Goal: Download file/media

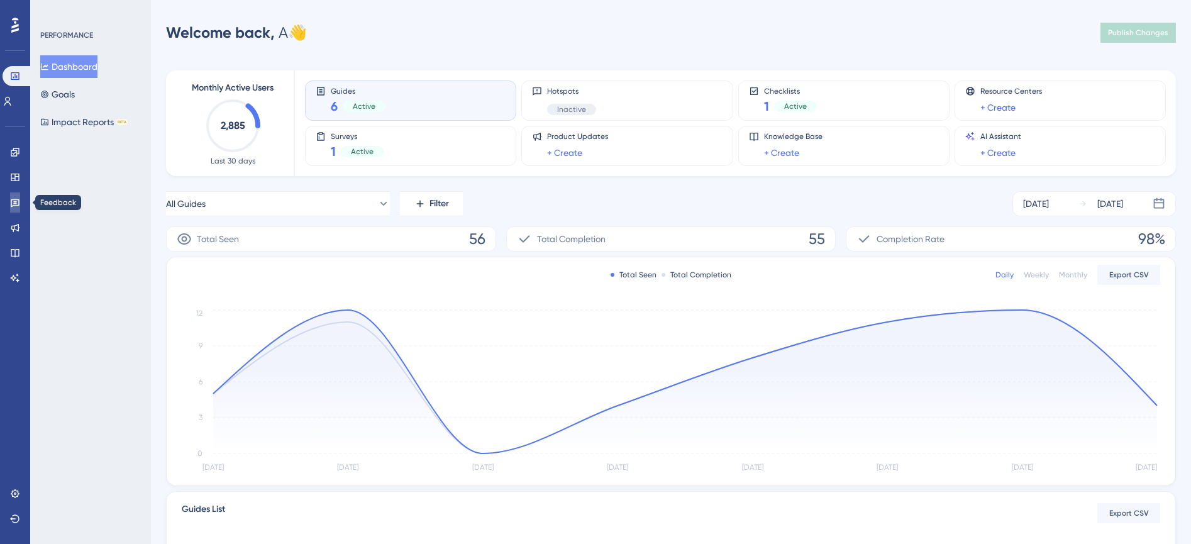
click at [16, 209] on link at bounding box center [15, 202] width 10 height 20
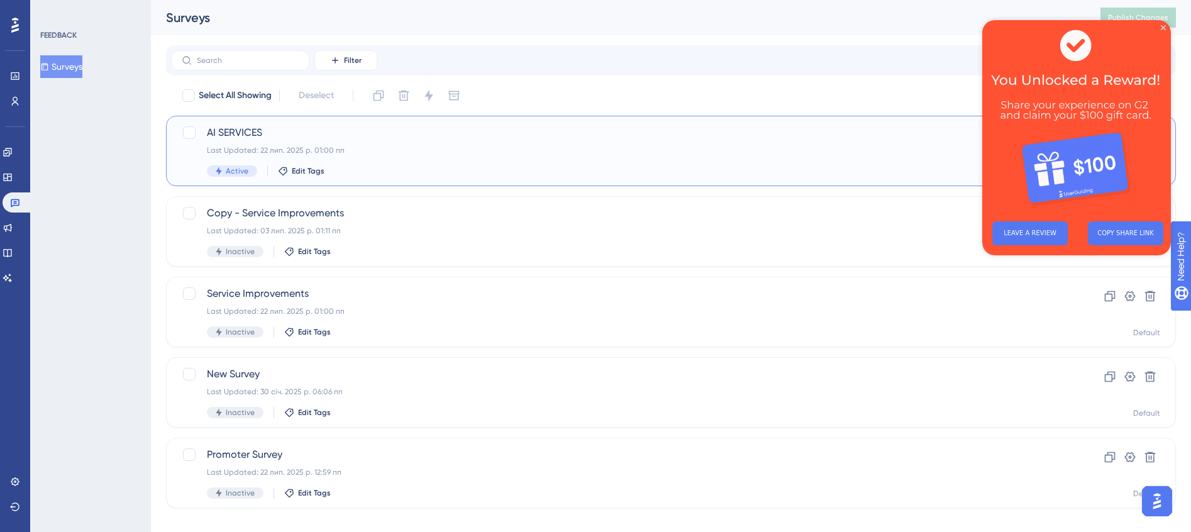
click at [246, 136] on span "AI SERVICES" at bounding box center [621, 132] width 828 height 15
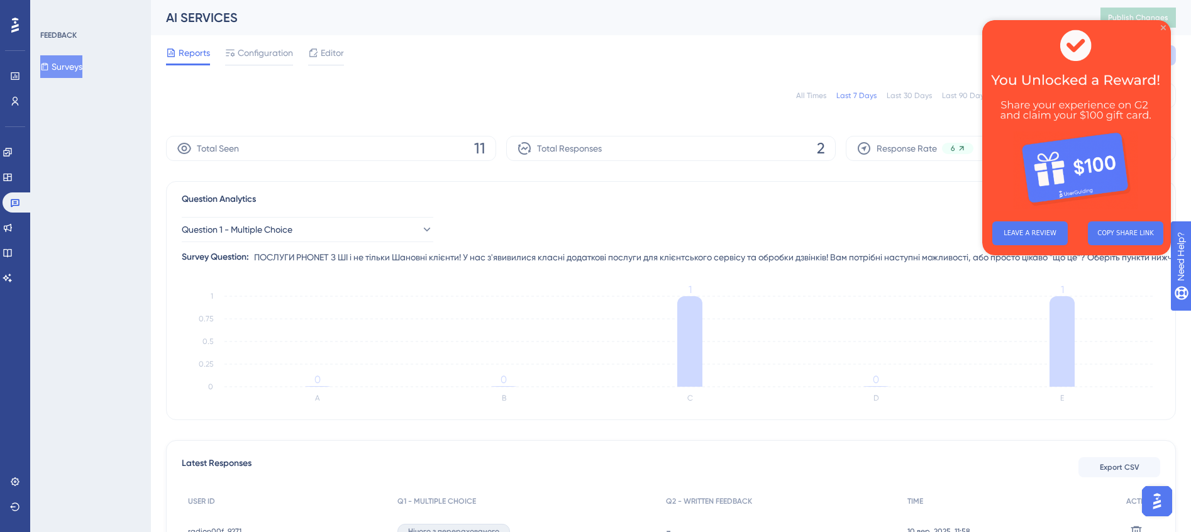
click at [1163, 25] on icon "Close Preview" at bounding box center [1163, 27] width 5 height 5
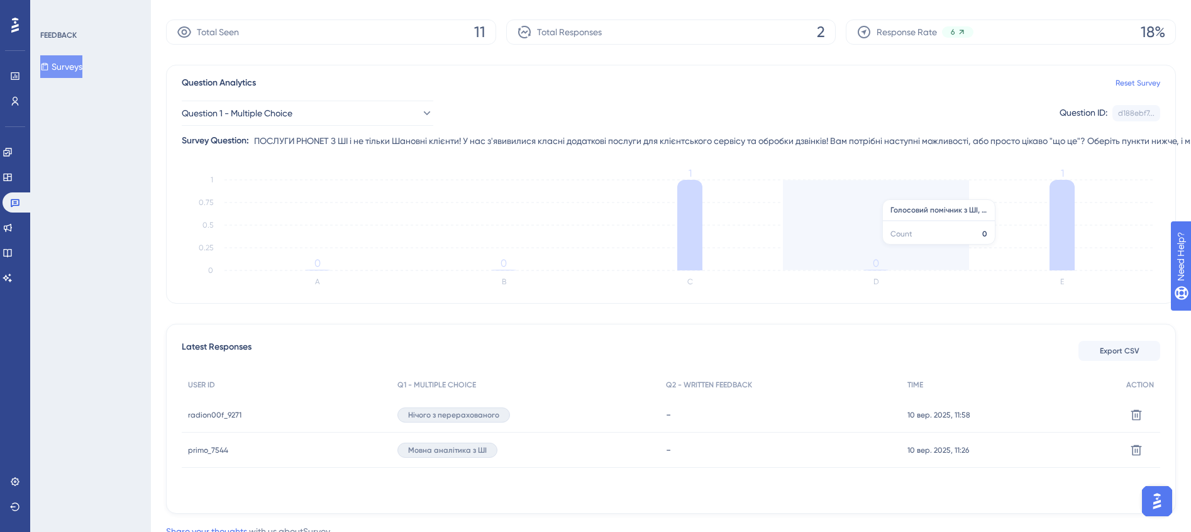
scroll to position [157, 0]
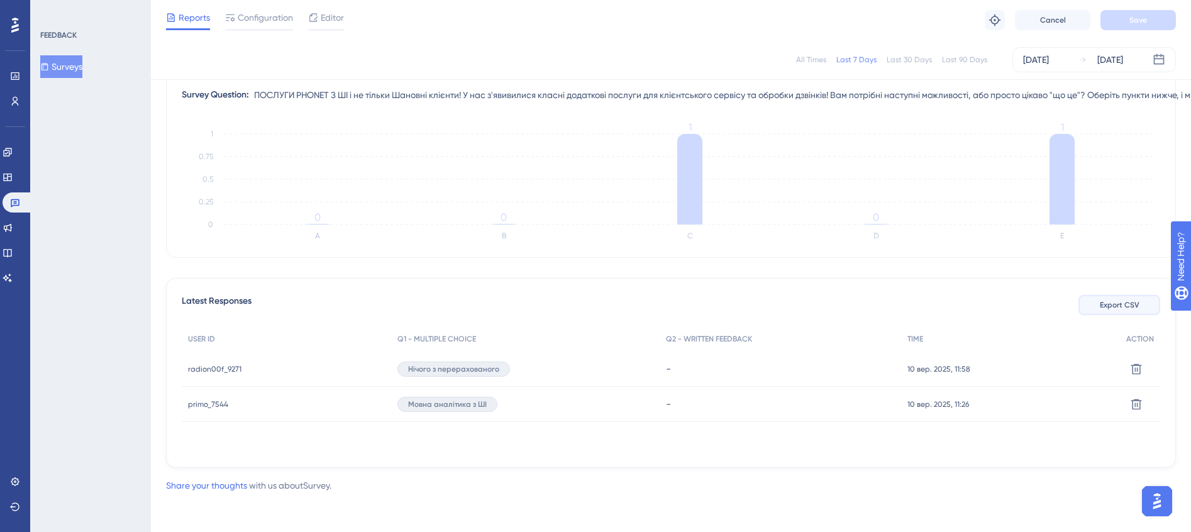
click at [1113, 304] on span "Export CSV" at bounding box center [1120, 305] width 40 height 10
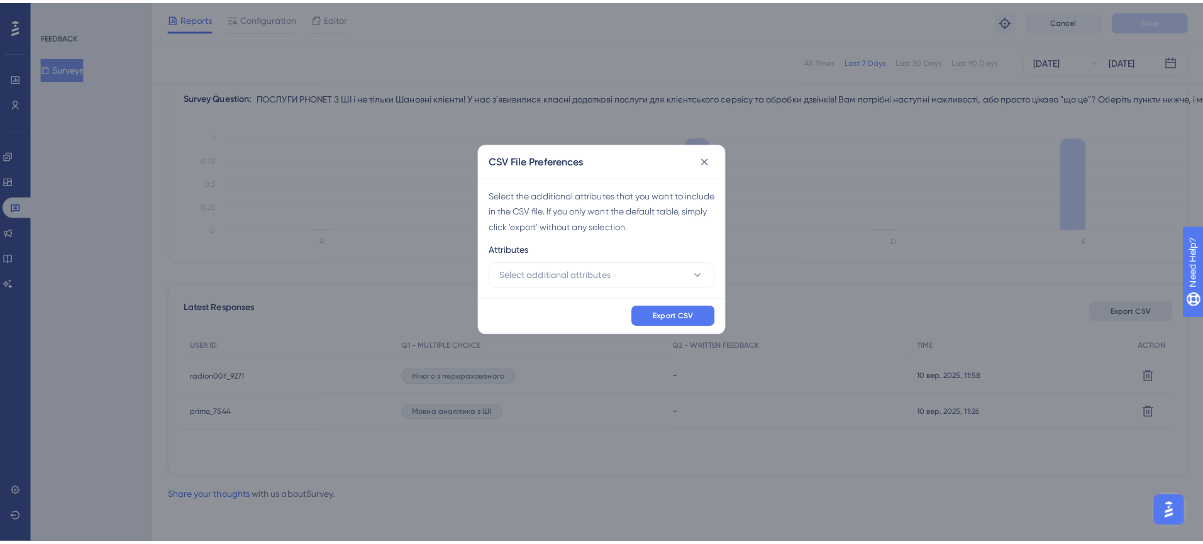
scroll to position [147, 0]
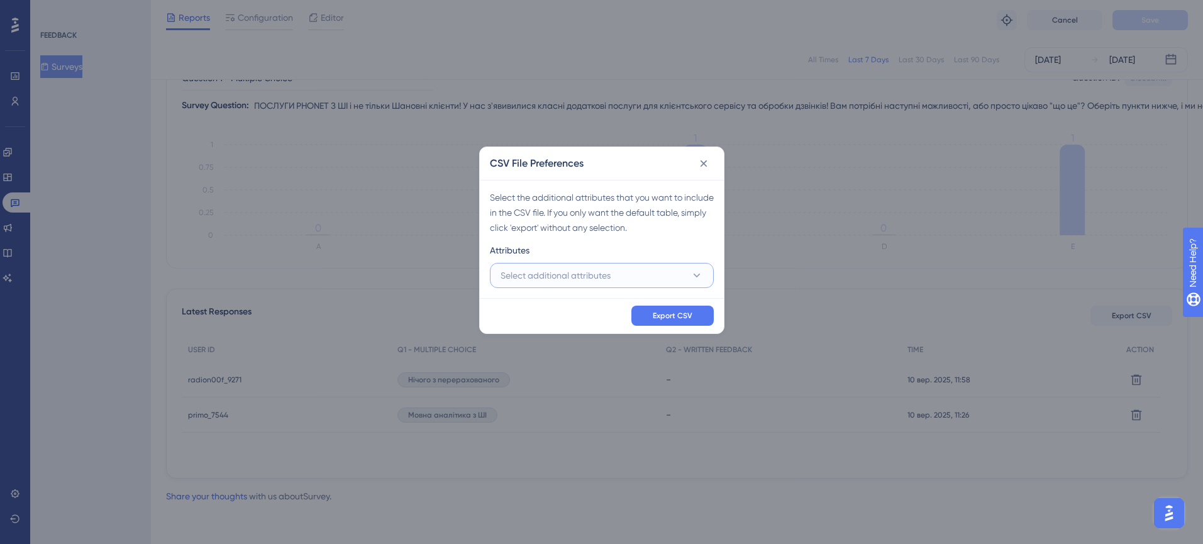
click at [705, 274] on button "Select additional attributes" at bounding box center [602, 275] width 224 height 25
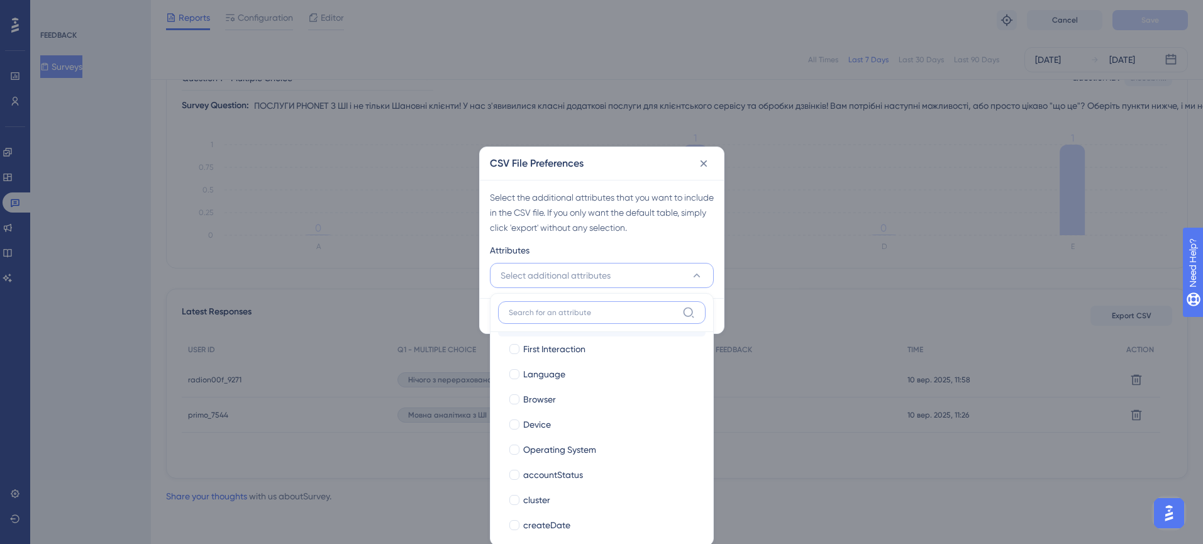
scroll to position [79, 0]
click at [509, 471] on div at bounding box center [514, 475] width 10 height 10
checkbox input "true"
click at [519, 448] on div at bounding box center [514, 446] width 10 height 10
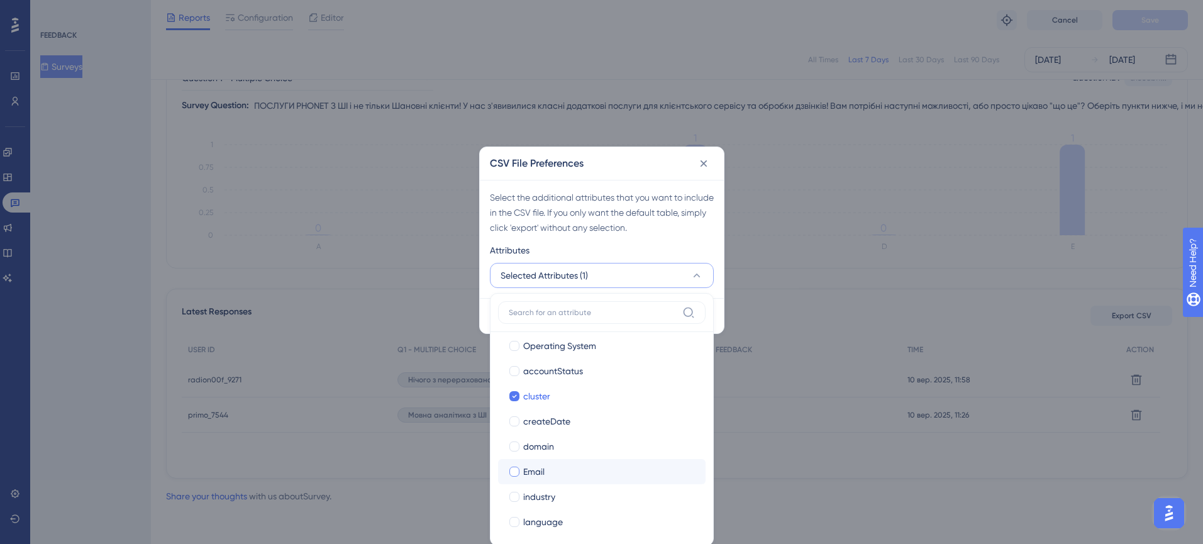
checkbox input "true"
click at [506, 474] on label "Email Email" at bounding box center [602, 471] width 208 height 25
click at [508, 499] on div at bounding box center [514, 496] width 13 height 13
checkbox input "true"
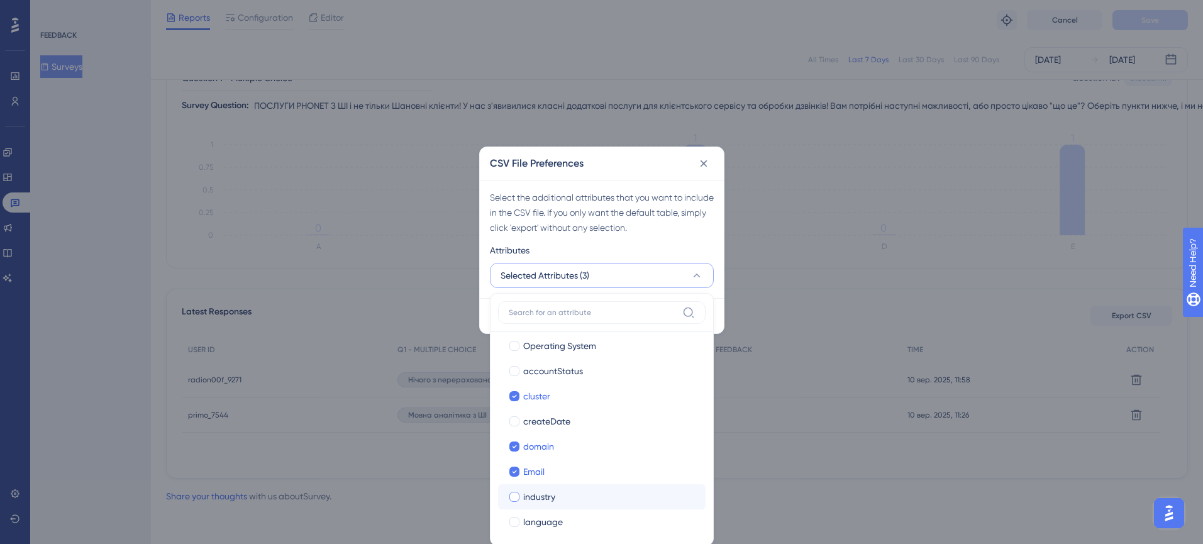
checkbox input "true"
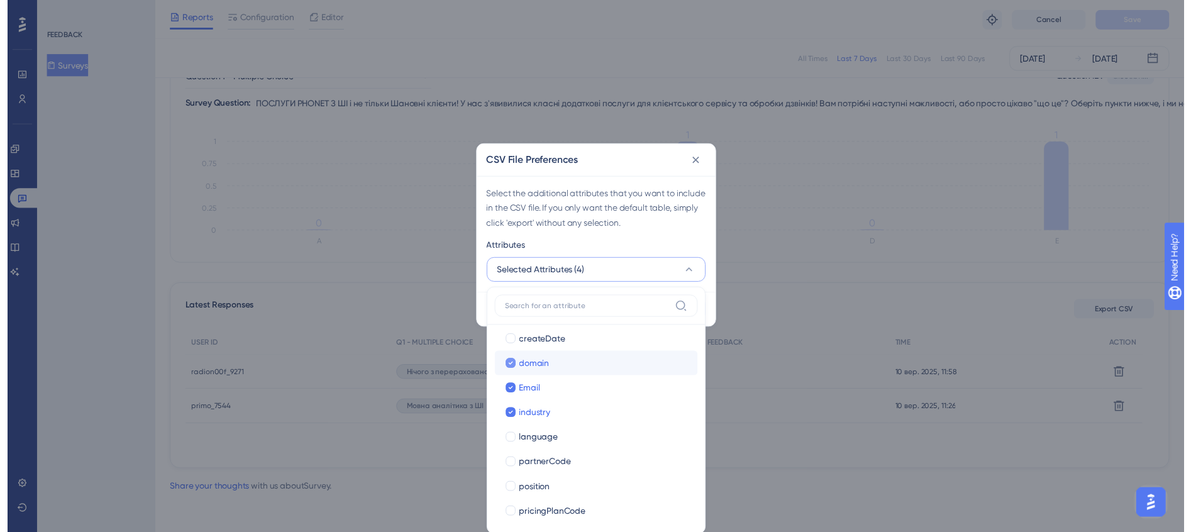
scroll to position [287, 0]
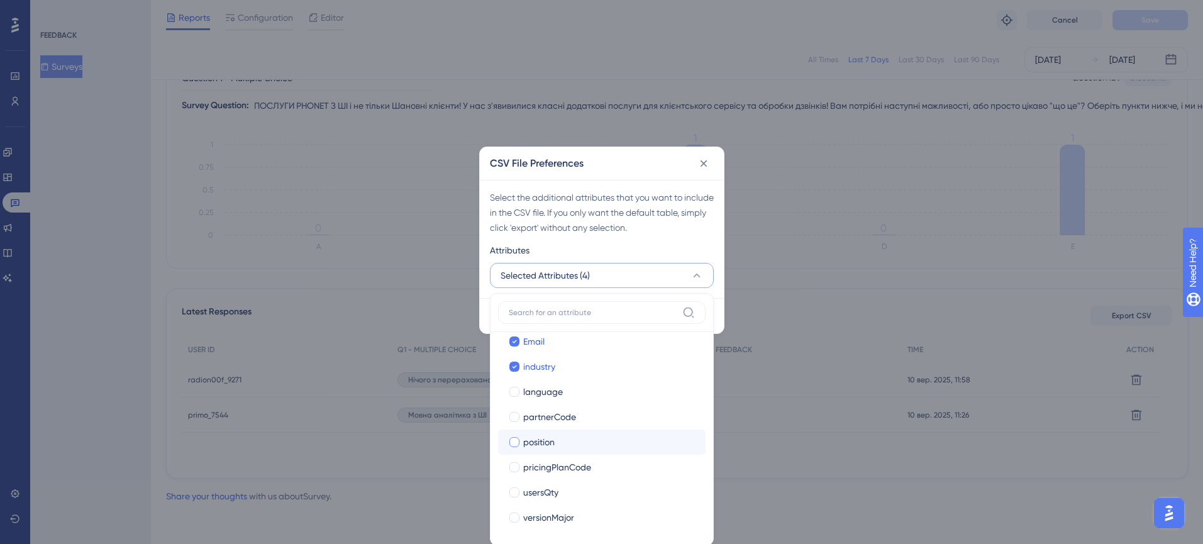
click at [513, 444] on div at bounding box center [514, 442] width 10 height 10
checkbox input "true"
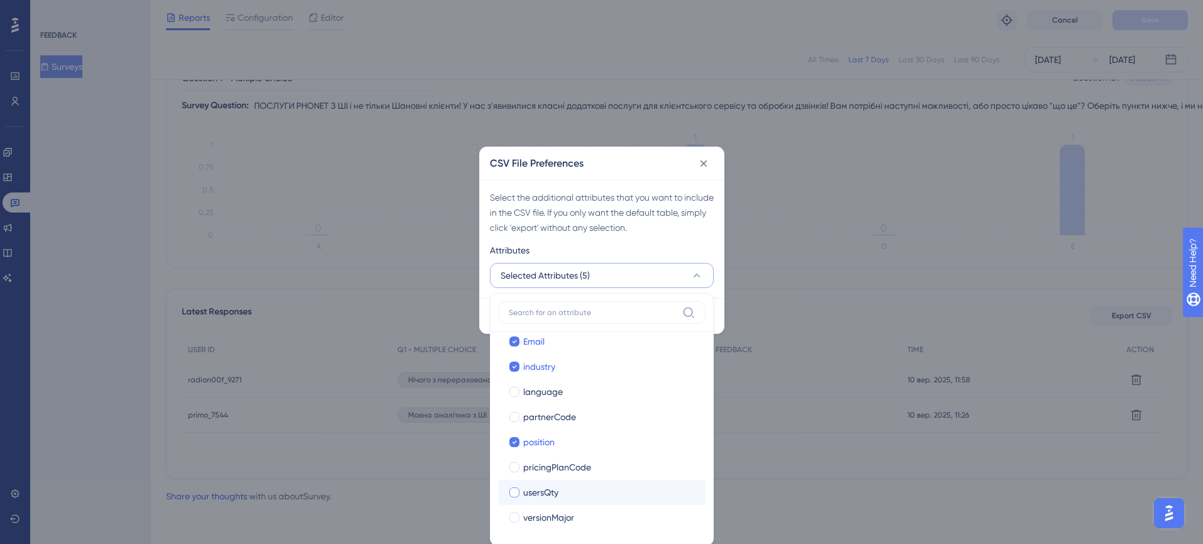
click at [511, 489] on div at bounding box center [514, 492] width 10 height 10
checkbox input "true"
click at [717, 236] on div "Select the additional attributes that you want to include in the CSV file. If y…" at bounding box center [602, 239] width 244 height 118
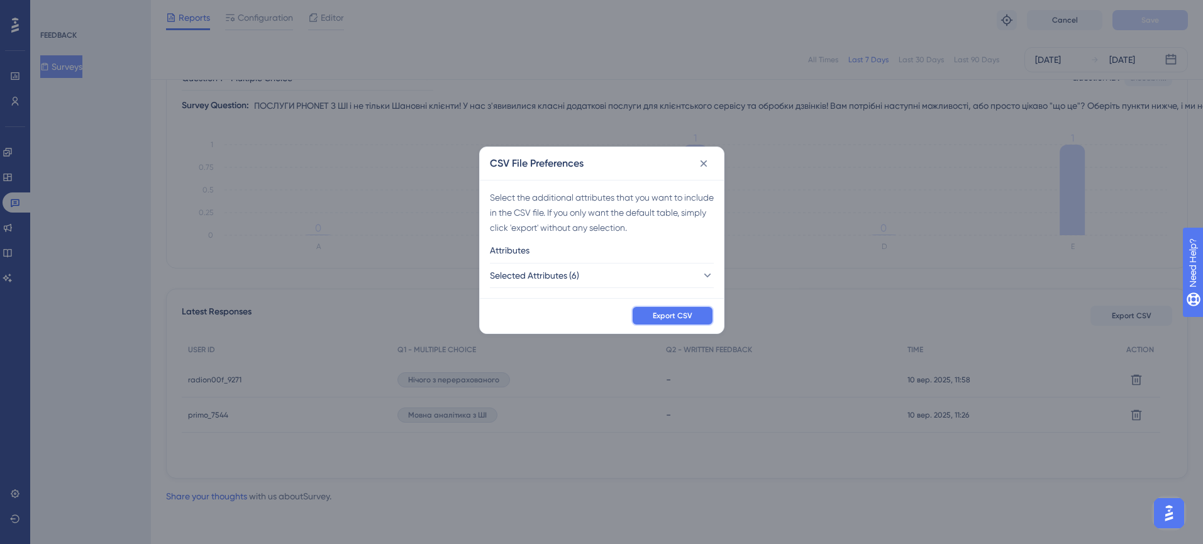
click at [679, 314] on span "Export CSV" at bounding box center [673, 316] width 40 height 10
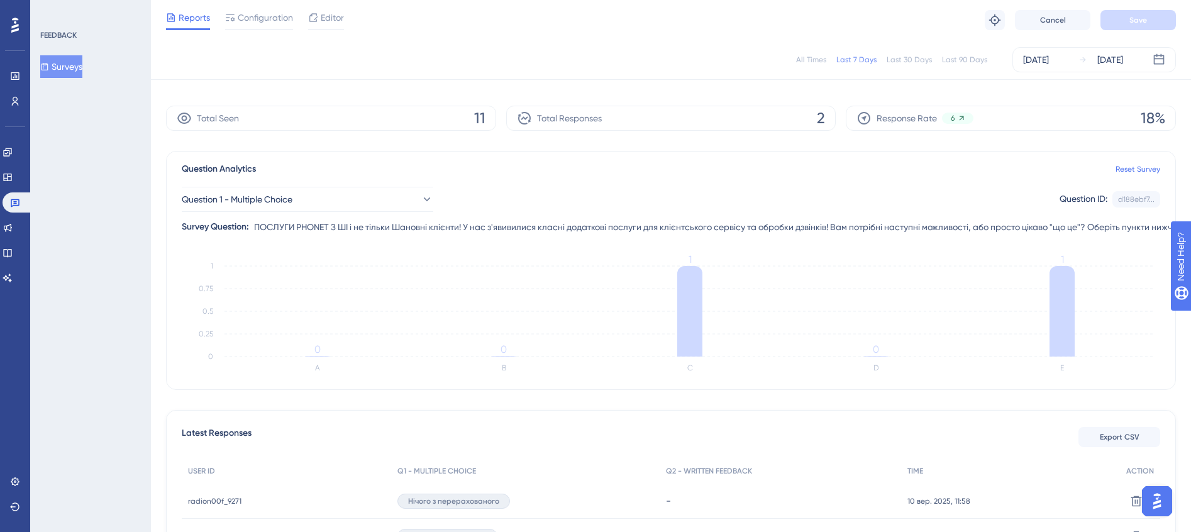
scroll to position [0, 0]
